Goal: Task Accomplishment & Management: Complete application form

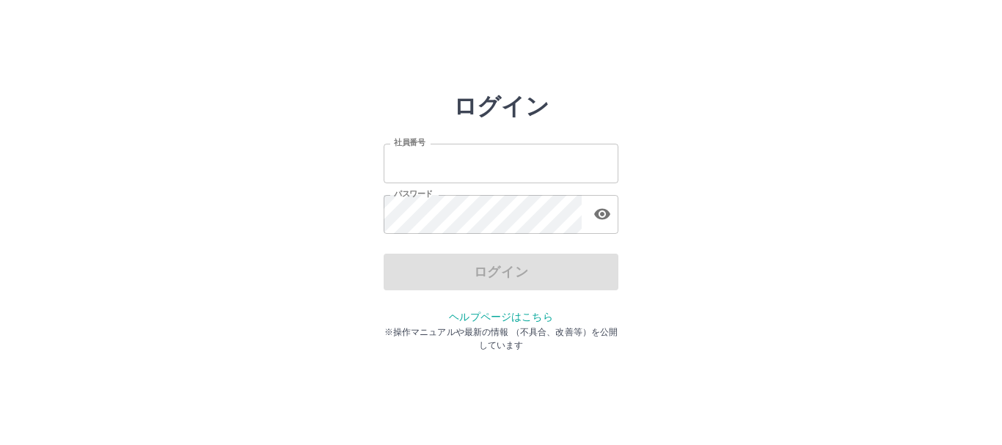
type input "*******"
click at [485, 282] on div "ログイン" at bounding box center [501, 272] width 235 height 37
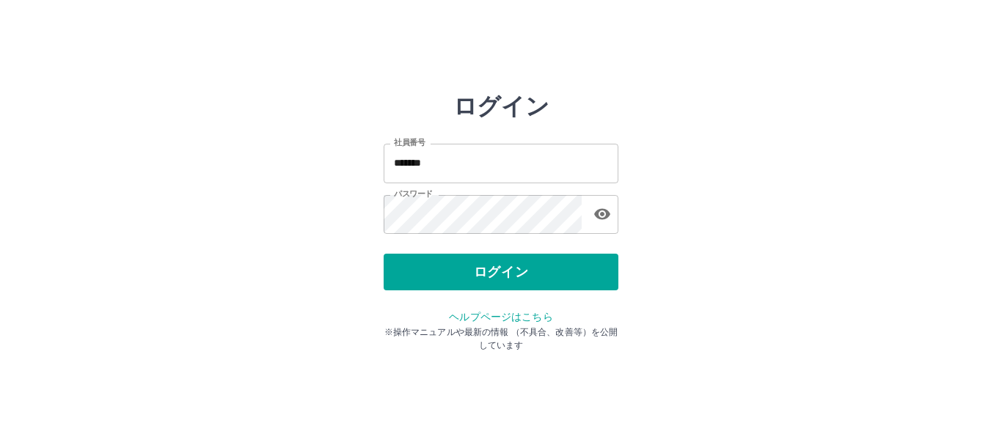
click at [485, 282] on button "ログイン" at bounding box center [501, 272] width 235 height 37
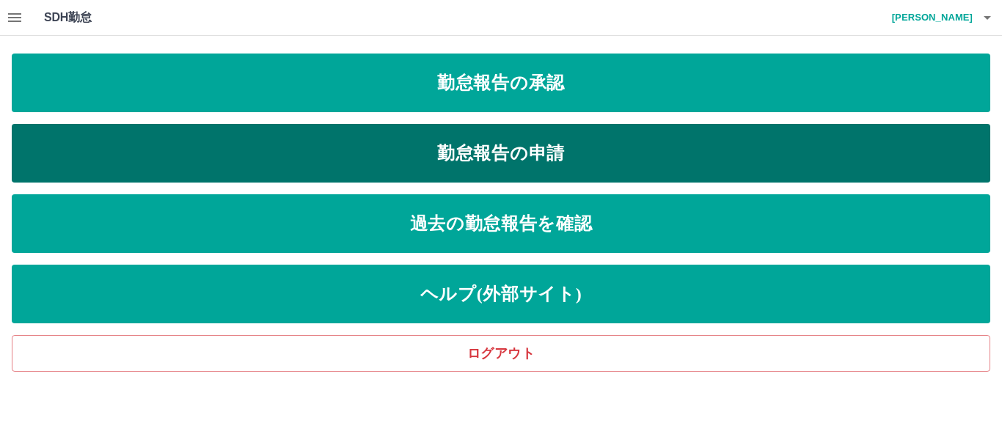
click at [516, 148] on link "勤怠報告の申請" at bounding box center [501, 153] width 978 height 59
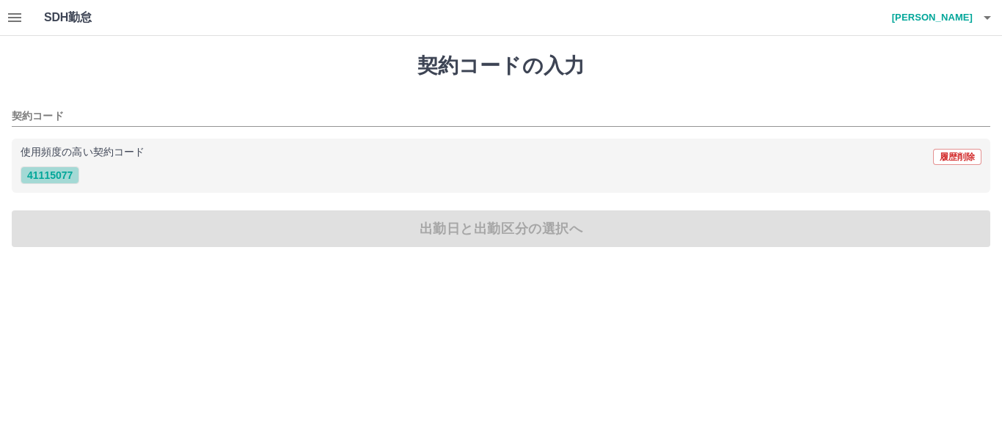
click at [63, 175] on button "41115077" at bounding box center [50, 175] width 59 height 18
type input "********"
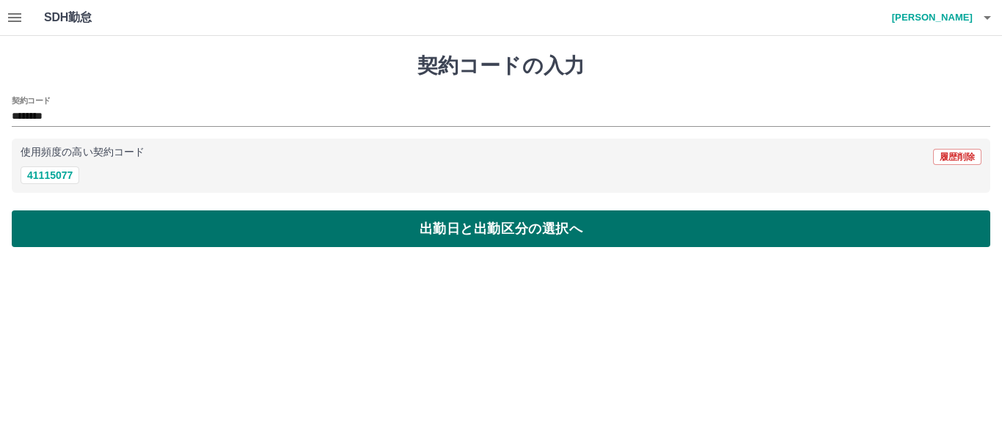
click at [365, 227] on button "出勤日と出勤区分の選択へ" at bounding box center [501, 228] width 978 height 37
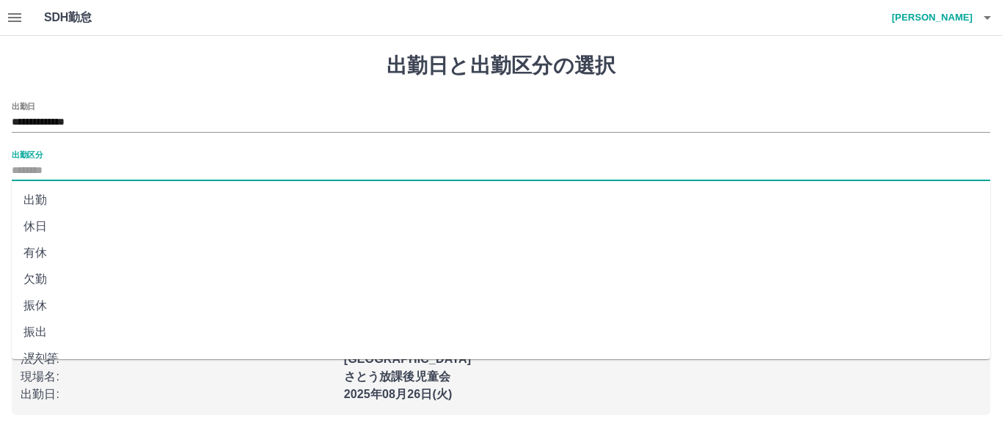
click at [78, 166] on input "出勤区分" at bounding box center [501, 171] width 978 height 18
click at [40, 197] on li "出勤" at bounding box center [501, 200] width 978 height 26
type input "**"
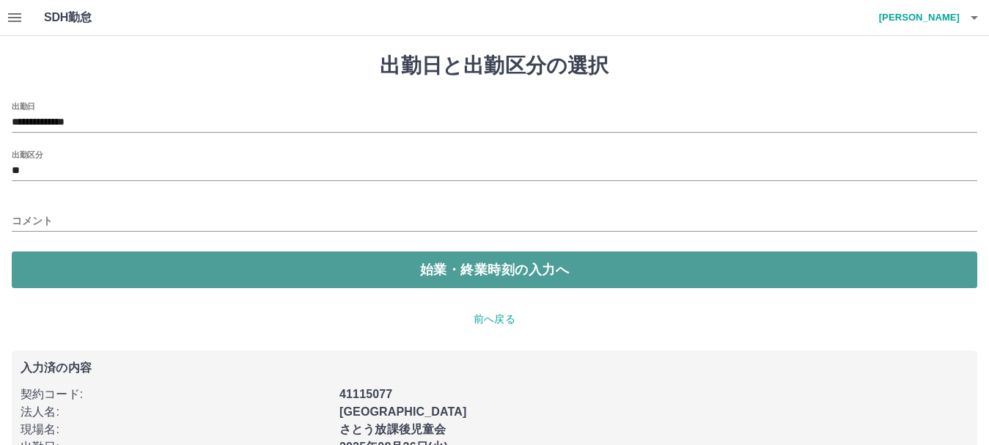
click at [422, 266] on button "始業・終業時刻の入力へ" at bounding box center [495, 270] width 966 height 37
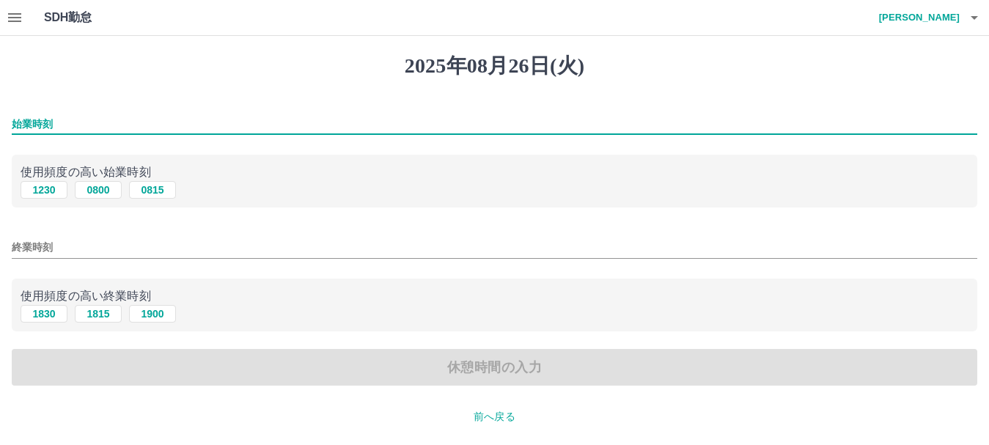
click at [62, 124] on input "始業時刻" at bounding box center [495, 124] width 966 height 21
type input "***"
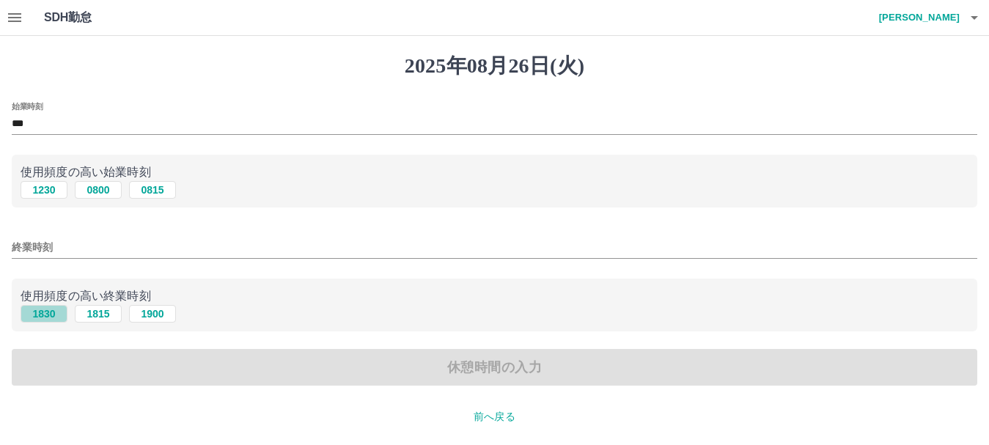
click at [40, 313] on button "1830" at bounding box center [44, 314] width 47 height 18
type input "****"
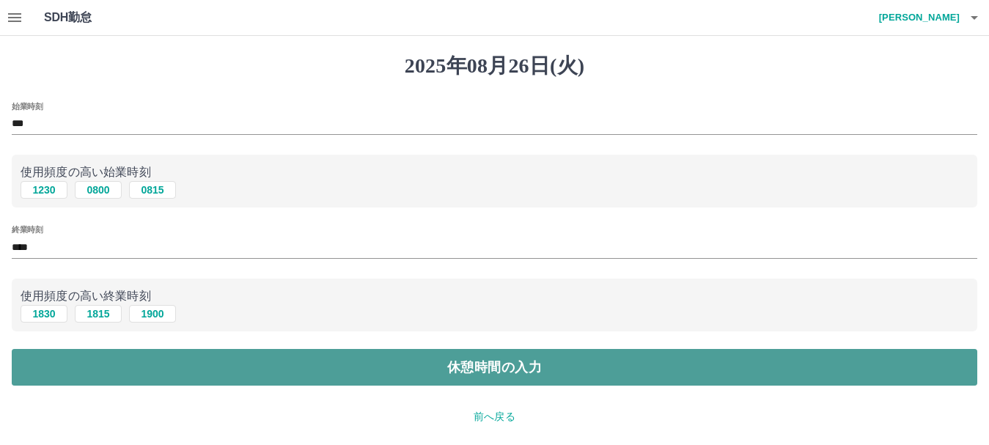
click at [269, 383] on button "休憩時間の入力" at bounding box center [495, 367] width 966 height 37
type input "****"
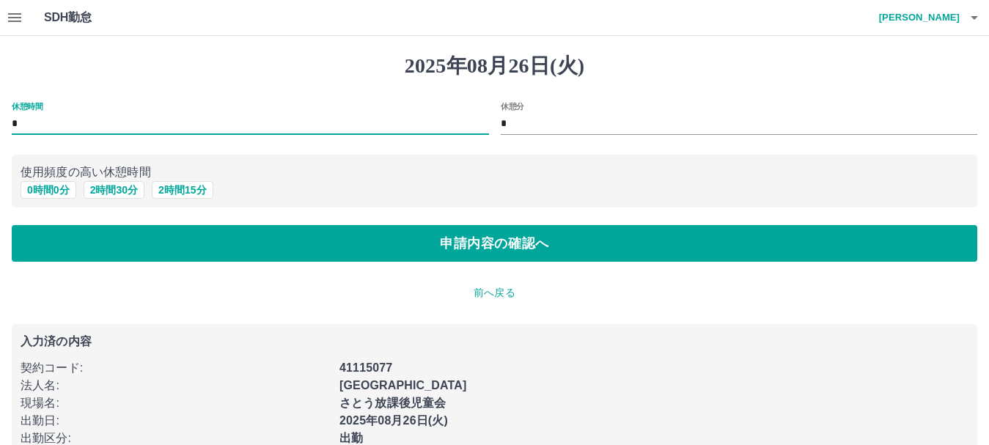
click at [48, 120] on input "*" at bounding box center [250, 124] width 477 height 21
type input "*"
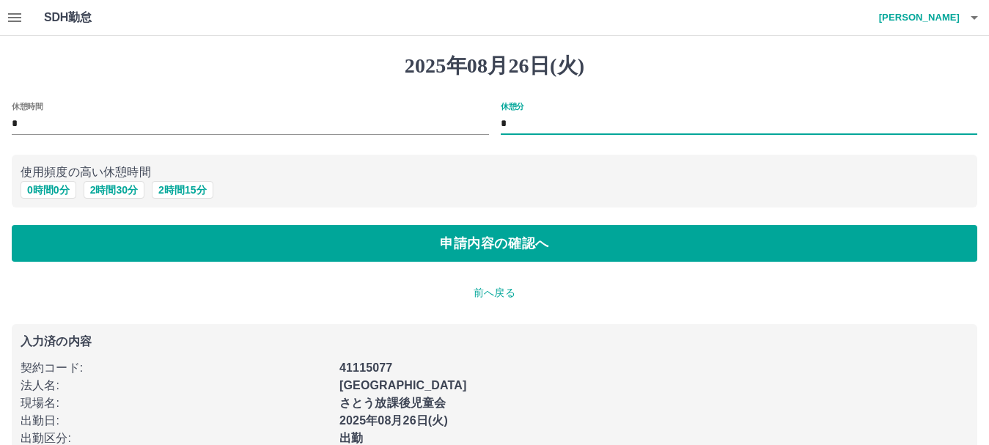
click at [521, 120] on input "*" at bounding box center [739, 124] width 477 height 21
type input "**"
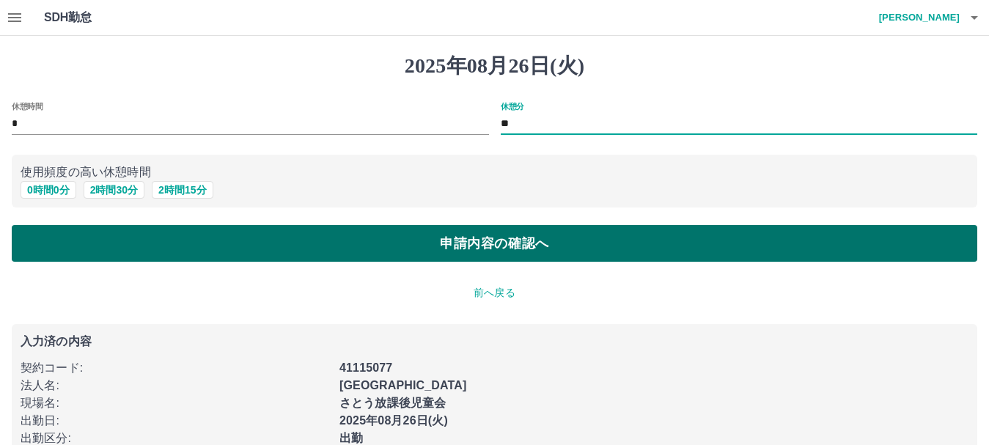
click at [453, 246] on button "申請内容の確認へ" at bounding box center [495, 243] width 966 height 37
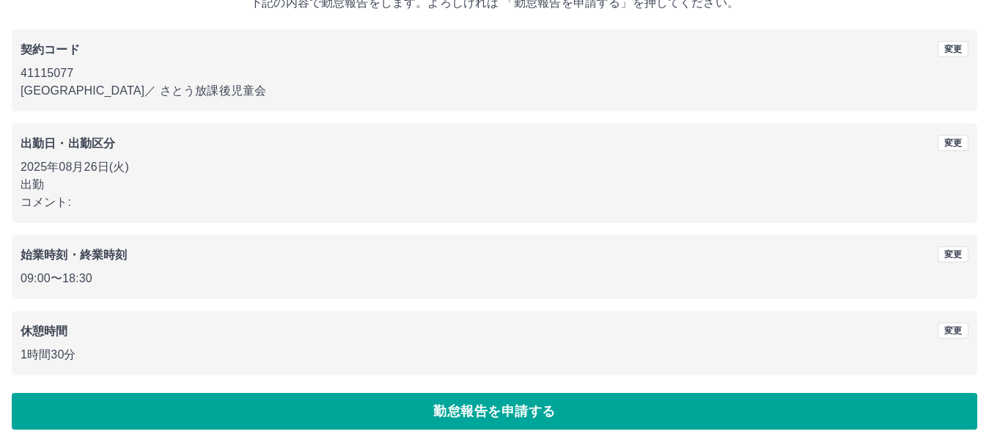
scroll to position [104, 0]
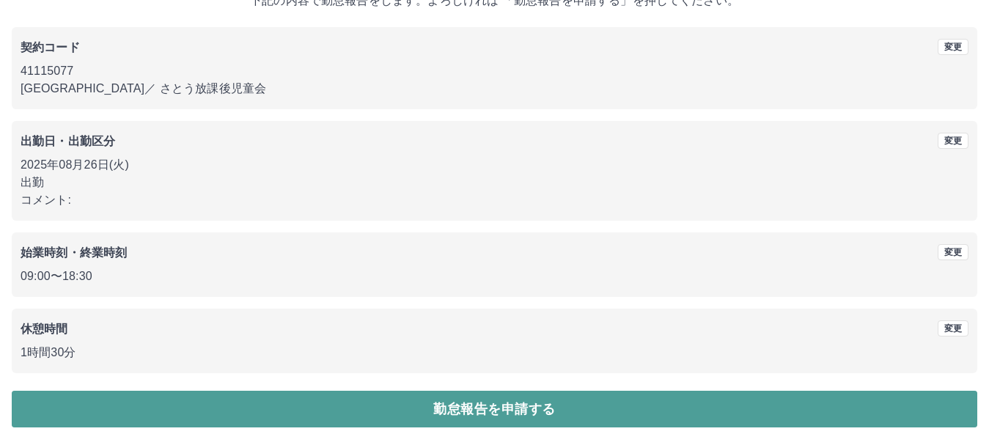
click at [471, 407] on button "勤怠報告を申請する" at bounding box center [495, 409] width 966 height 37
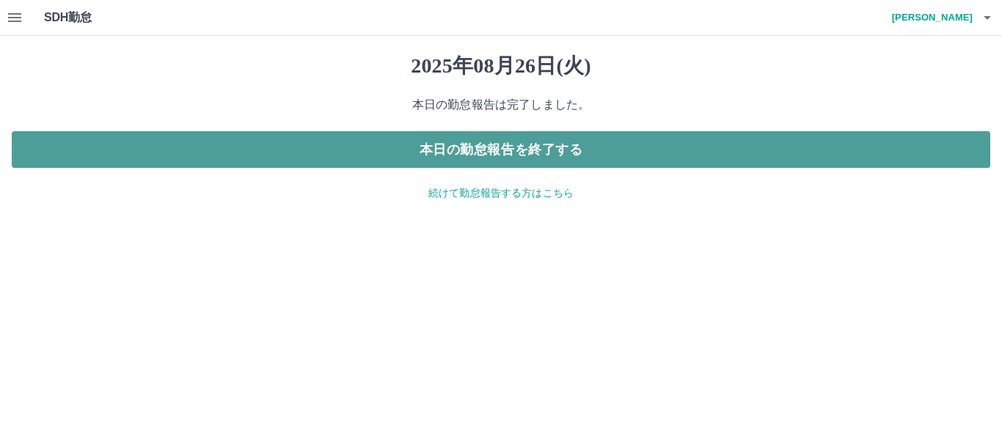
click at [495, 143] on button "本日の勤怠報告を終了する" at bounding box center [501, 149] width 978 height 37
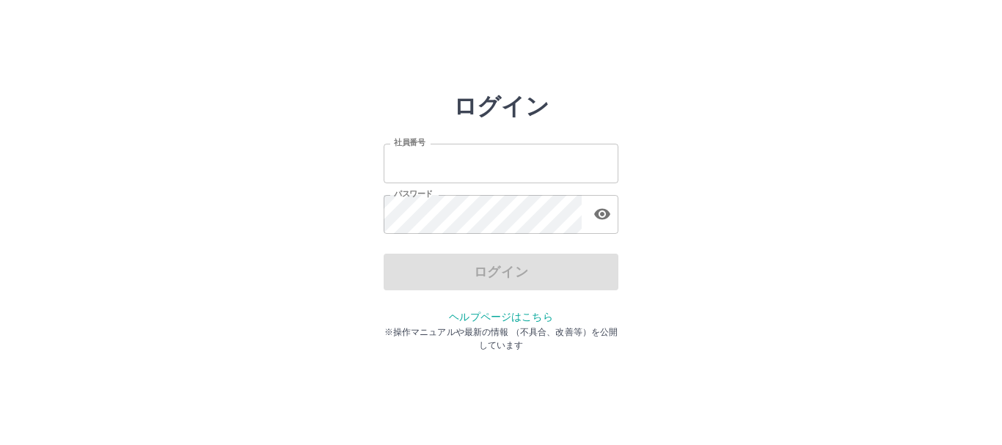
type input "*******"
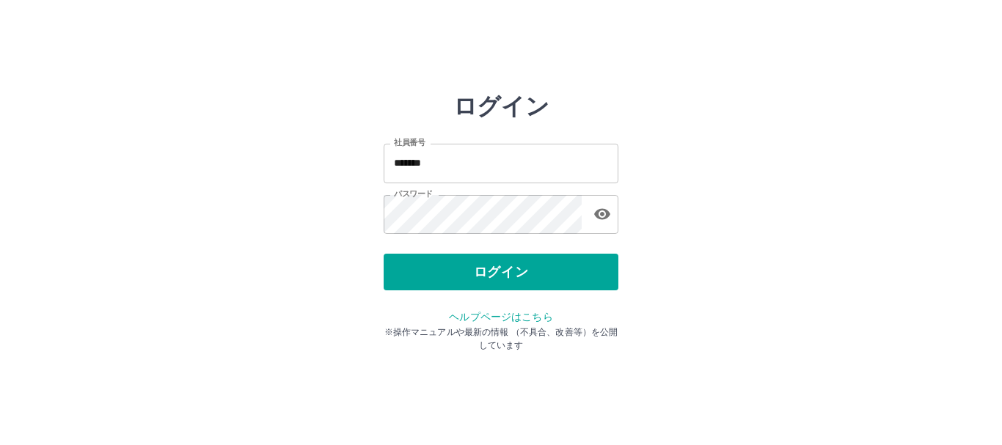
click at [535, 271] on div "ログイン" at bounding box center [501, 272] width 235 height 37
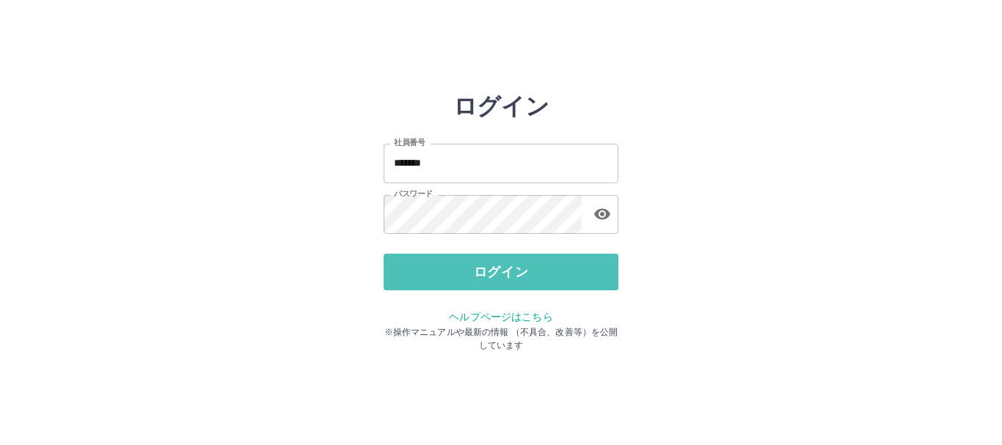
click at [535, 271] on button "ログイン" at bounding box center [501, 272] width 235 height 37
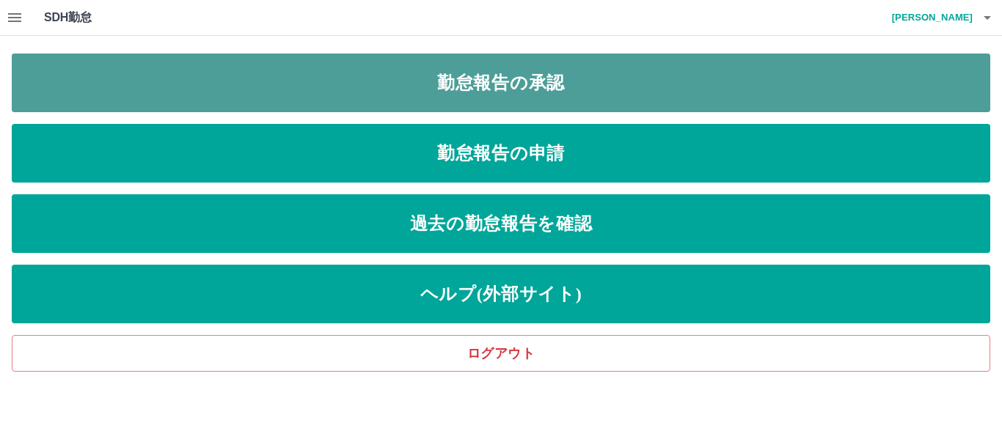
click at [481, 93] on link "勤怠報告の承認" at bounding box center [501, 83] width 978 height 59
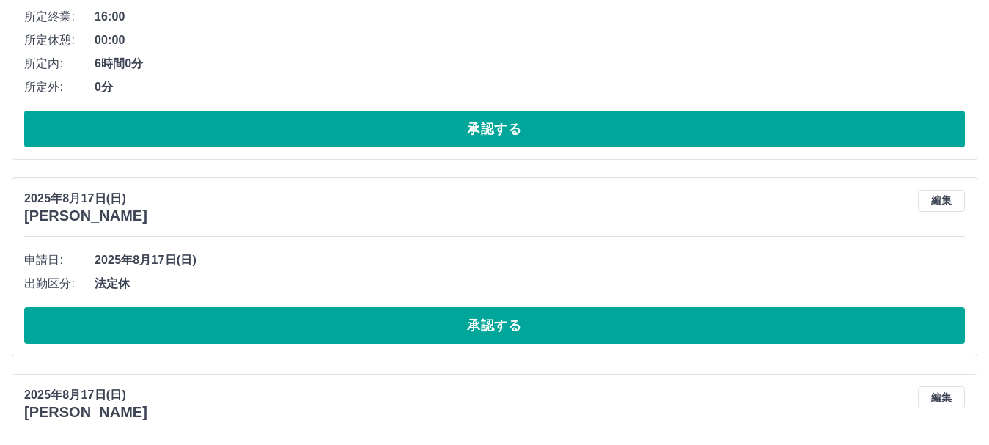
scroll to position [2494, 0]
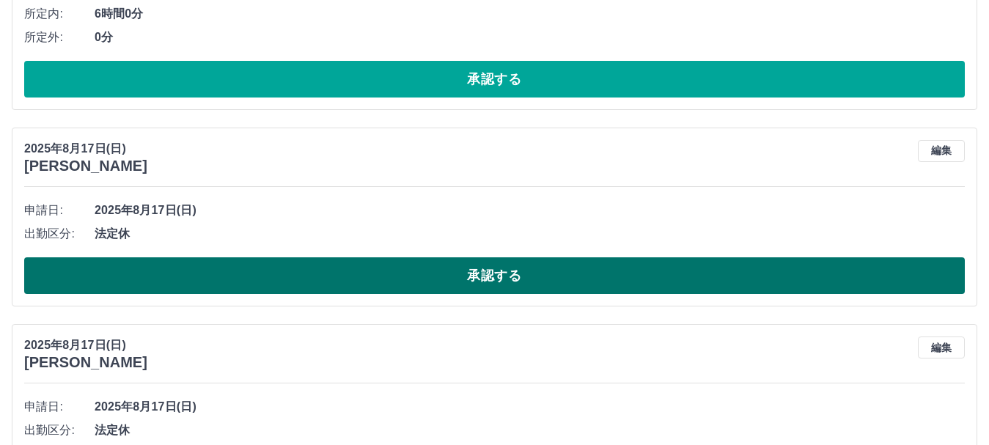
click at [407, 282] on button "承認する" at bounding box center [494, 275] width 941 height 37
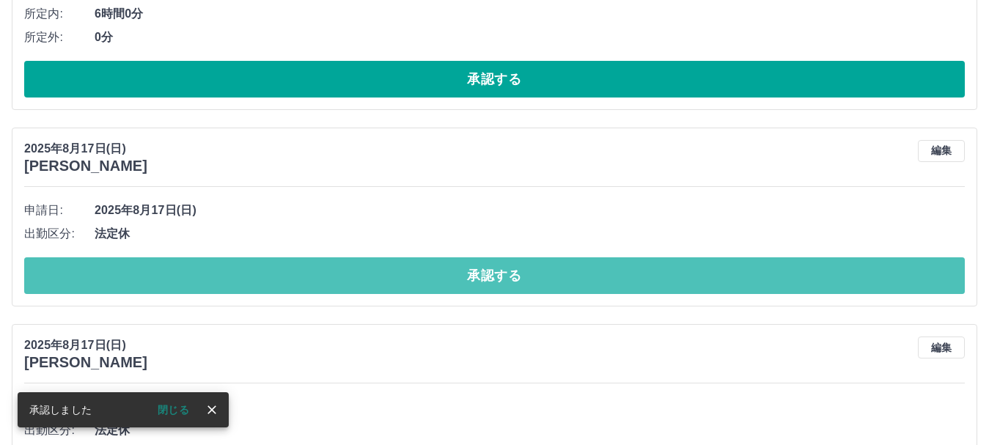
click at [407, 282] on button "承認する" at bounding box center [494, 275] width 941 height 37
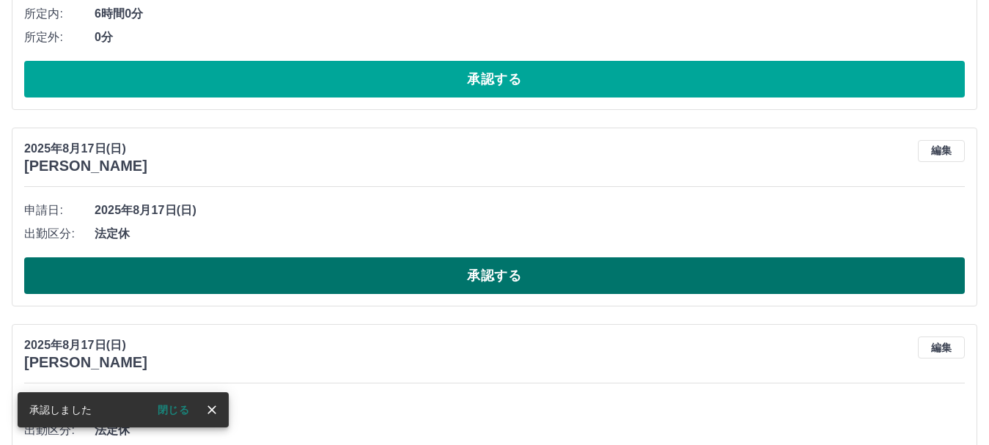
click at [424, 274] on button "承認する" at bounding box center [494, 275] width 941 height 37
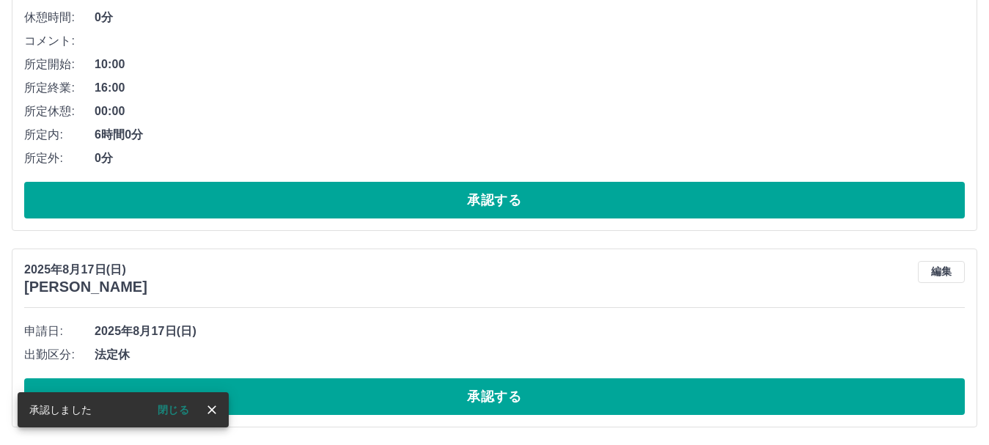
scroll to position [2374, 0]
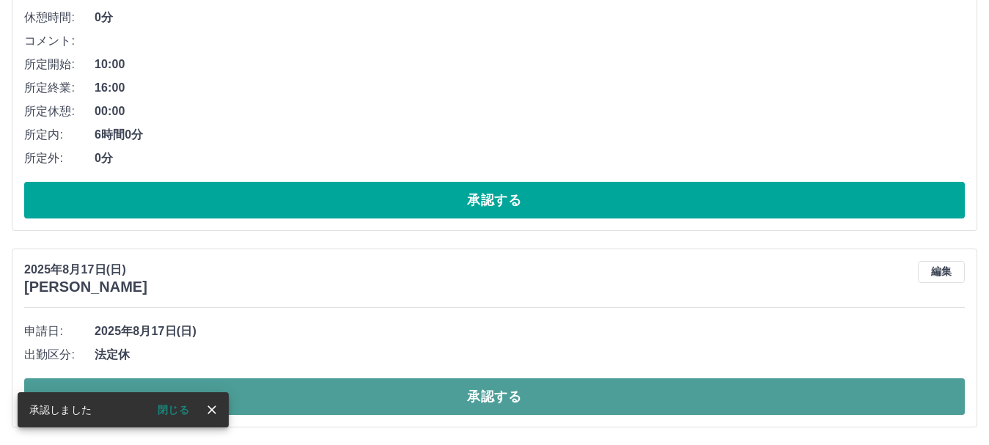
click at [510, 389] on button "承認する" at bounding box center [494, 396] width 941 height 37
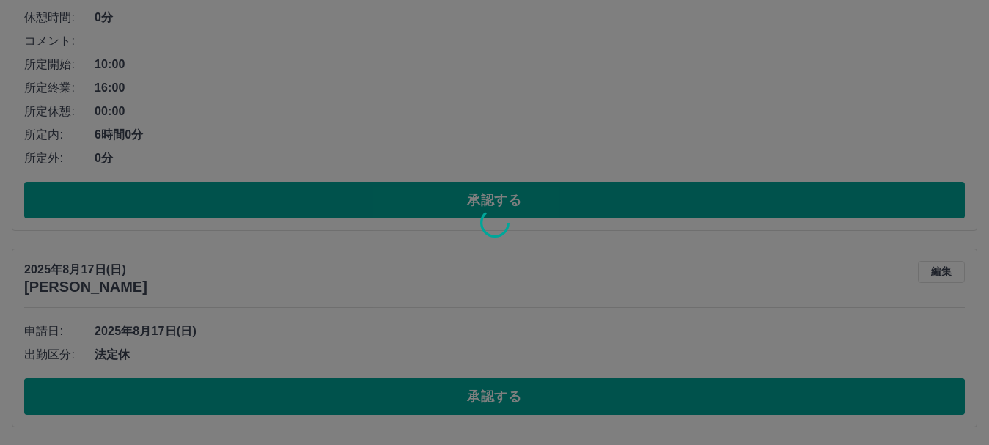
scroll to position [2178, 0]
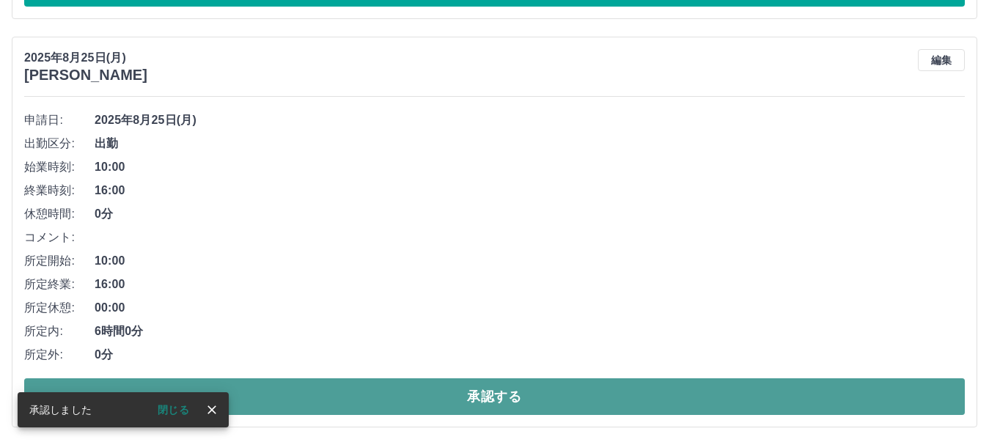
click at [468, 403] on button "承認する" at bounding box center [494, 396] width 941 height 37
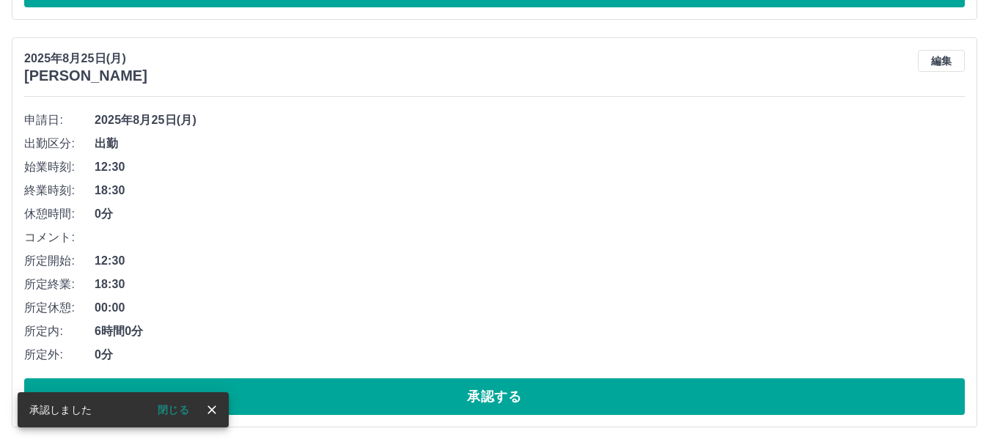
scroll to position [1769, 0]
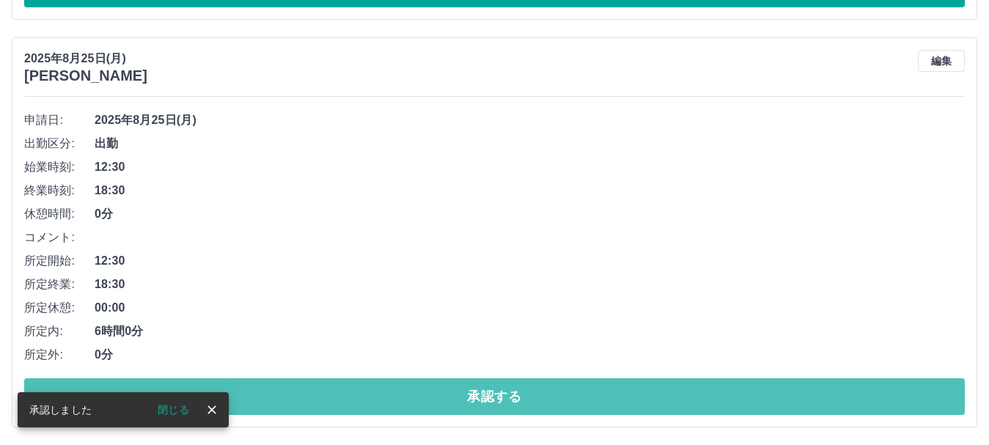
click at [468, 403] on button "承認する" at bounding box center [494, 396] width 941 height 37
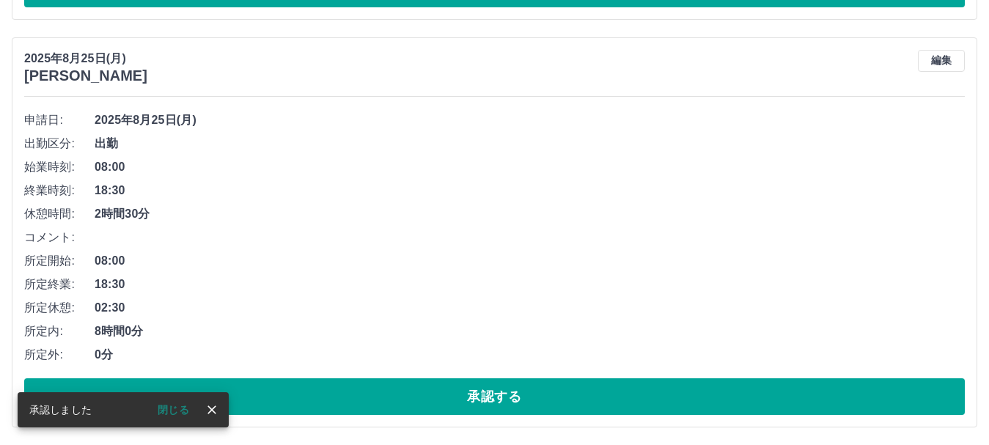
scroll to position [1361, 0]
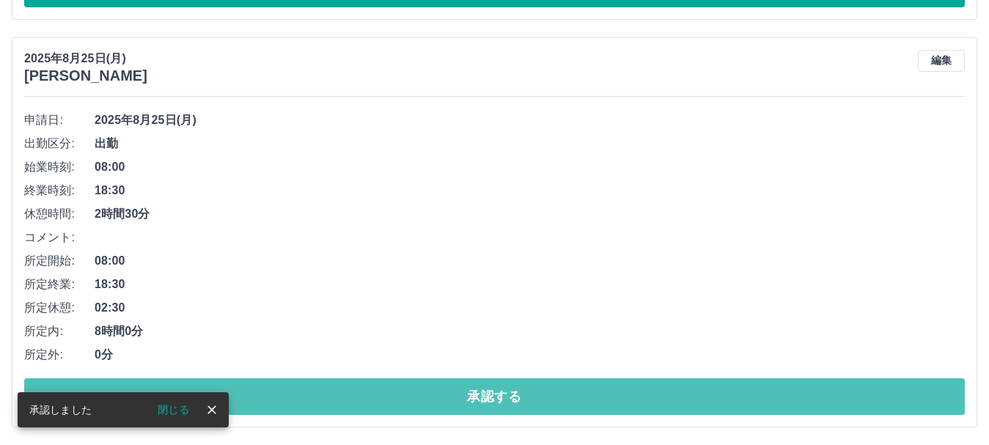
click at [468, 403] on button "承認する" at bounding box center [494, 396] width 941 height 37
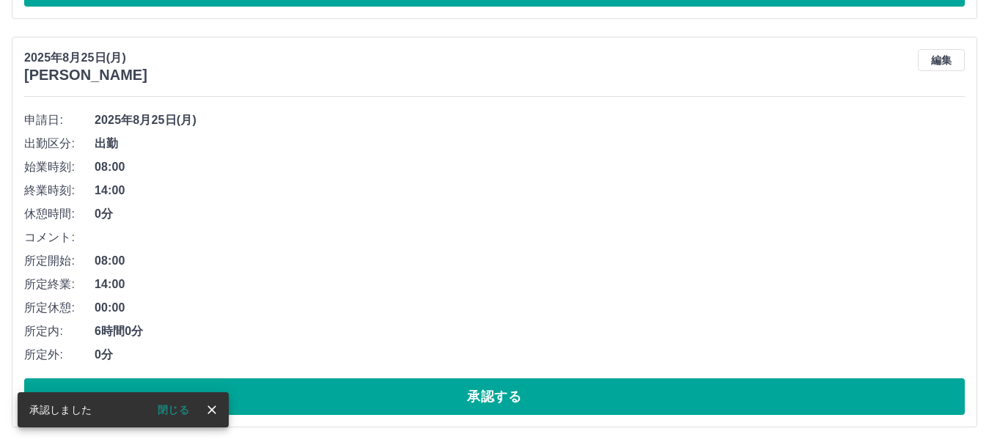
scroll to position [953, 0]
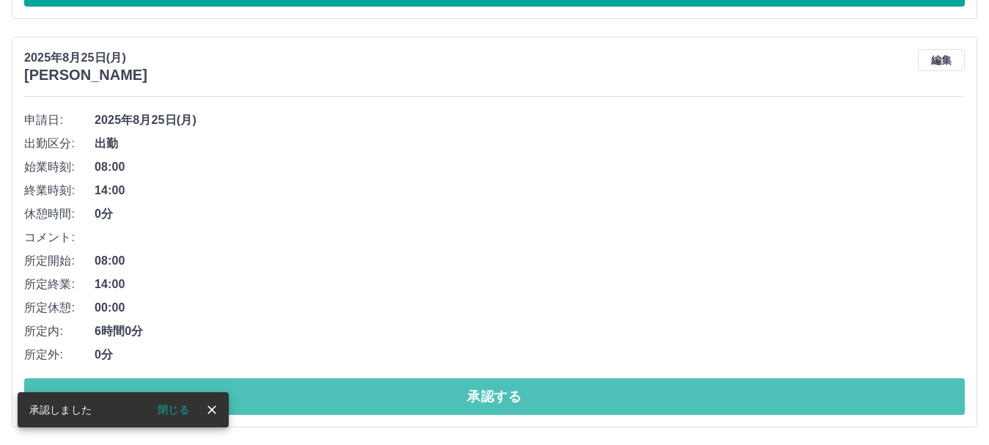
click at [468, 403] on button "承認する" at bounding box center [494, 396] width 941 height 37
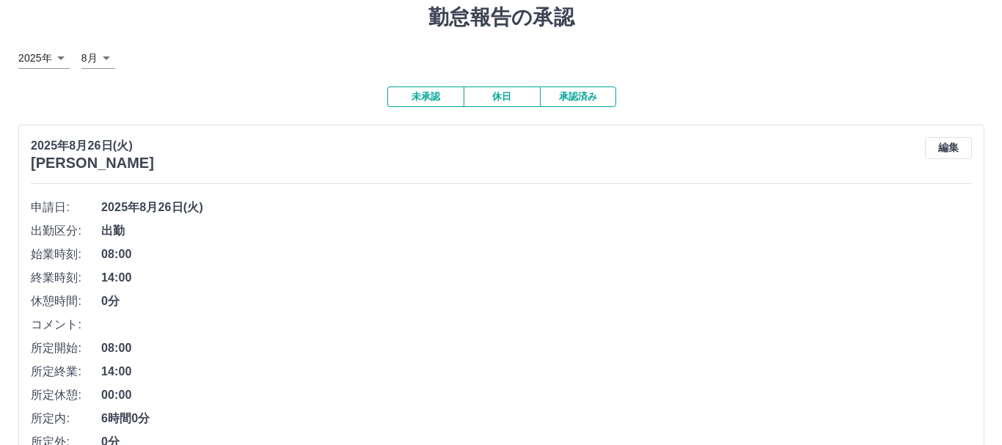
scroll to position [0, 0]
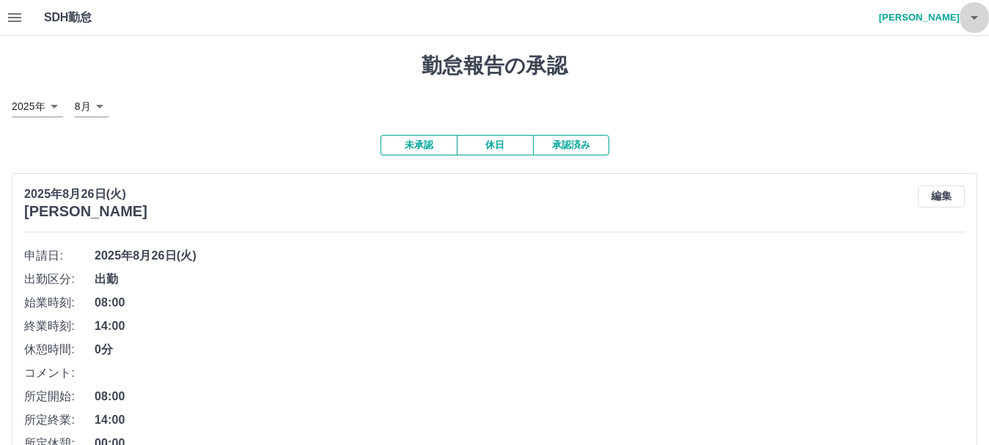
click at [978, 19] on icon "button" at bounding box center [975, 18] width 18 height 18
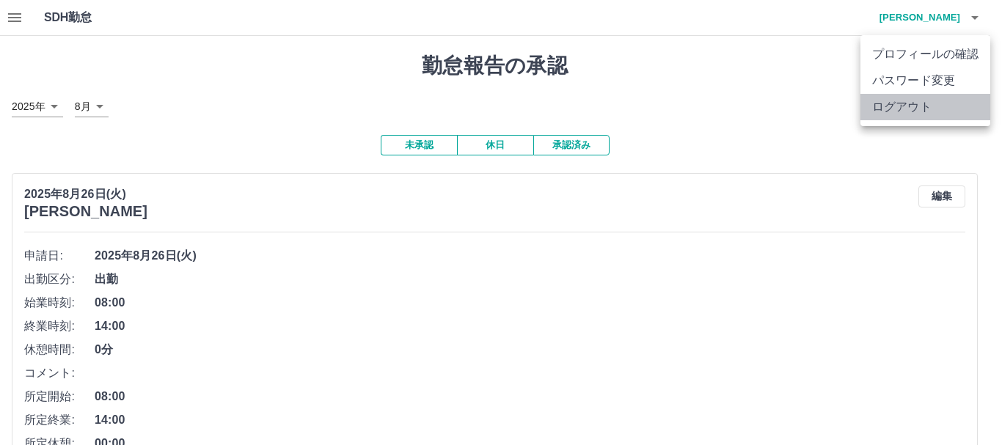
click at [920, 109] on li "ログアウト" at bounding box center [925, 107] width 130 height 26
